Goal: Find specific page/section: Find specific page/section

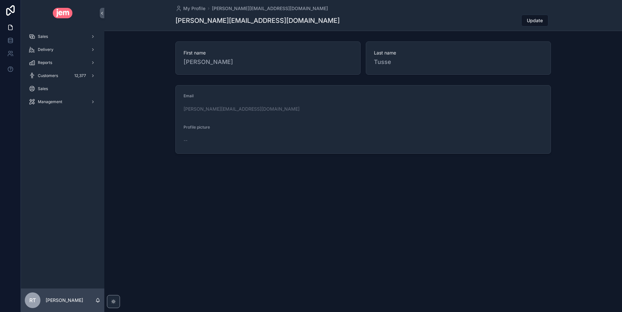
click at [65, 38] on div "Sales" at bounding box center [63, 36] width 68 height 10
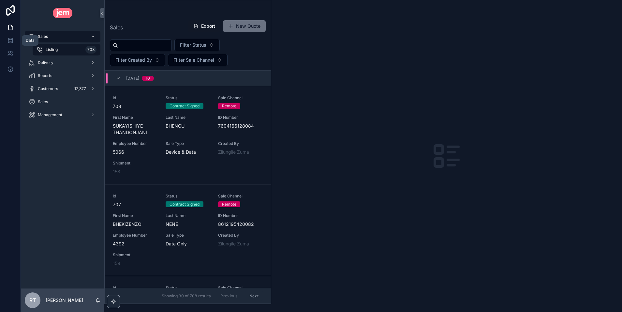
click at [9, 40] on icon at bounding box center [10, 40] width 7 height 7
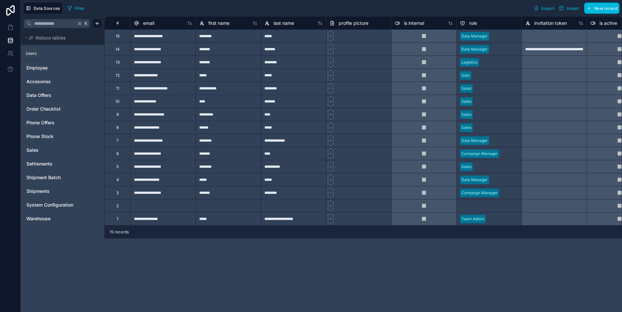
click at [10, 53] on icon at bounding box center [10, 53] width 7 height 7
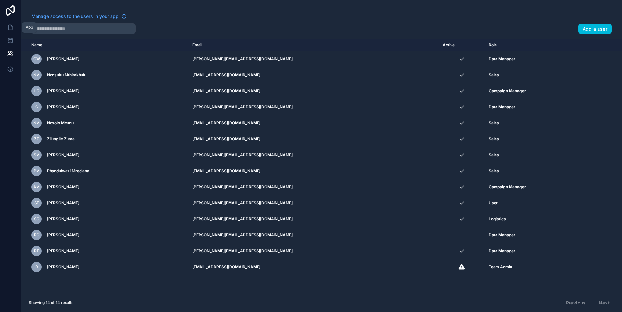
click at [10, 23] on link at bounding box center [10, 27] width 21 height 13
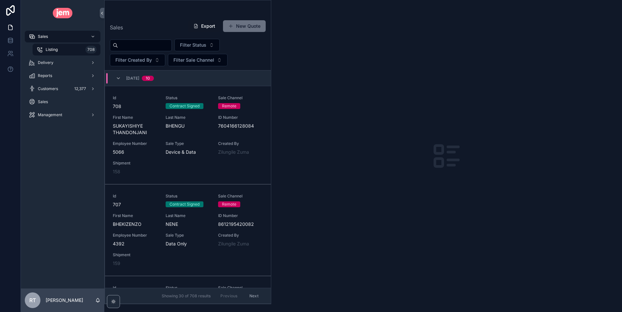
click at [13, 9] on icon at bounding box center [10, 10] width 13 height 10
